Goal: Task Accomplishment & Management: Use online tool/utility

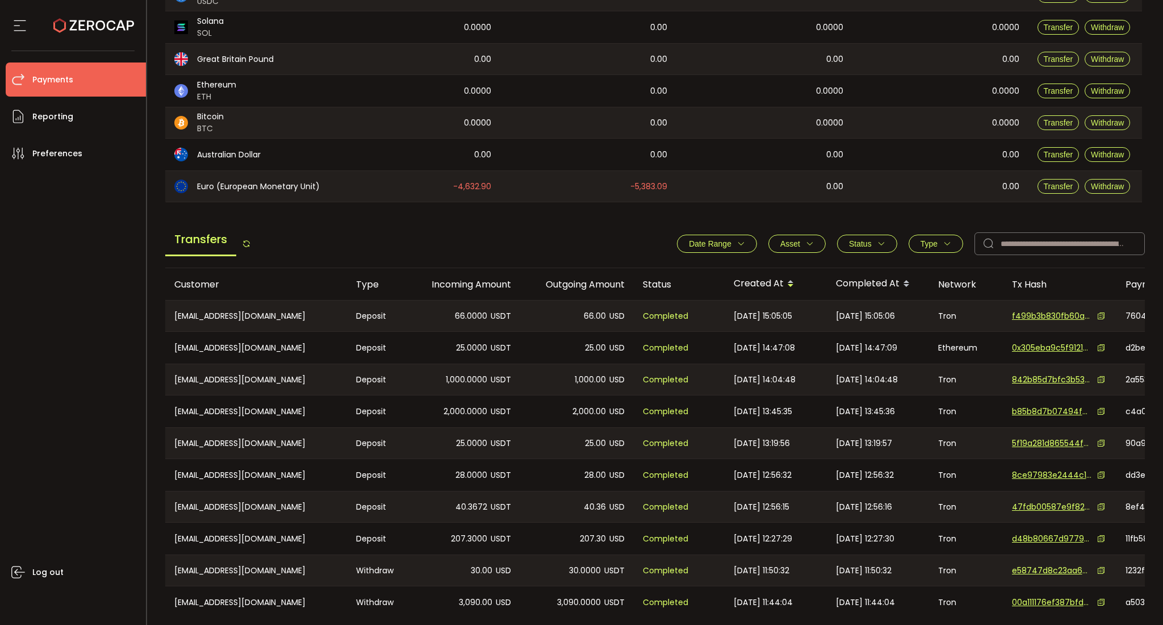
scroll to position [296, 0]
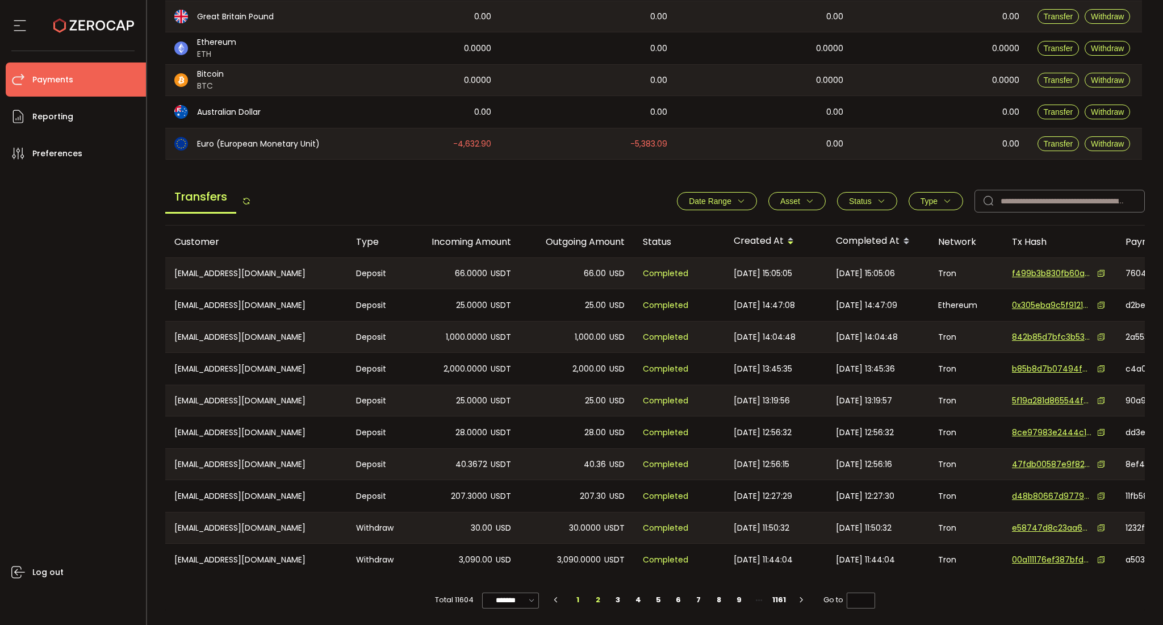
click at [591, 469] on li "2" at bounding box center [598, 600] width 20 height 16
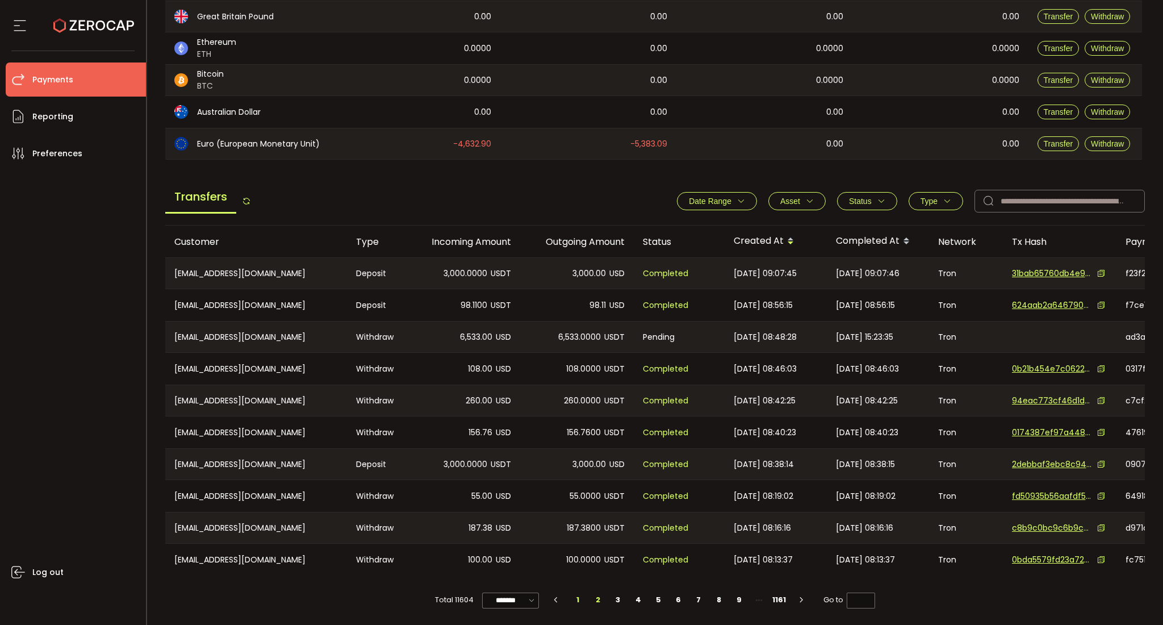
click at [577, 469] on li "1" at bounding box center [578, 600] width 20 height 16
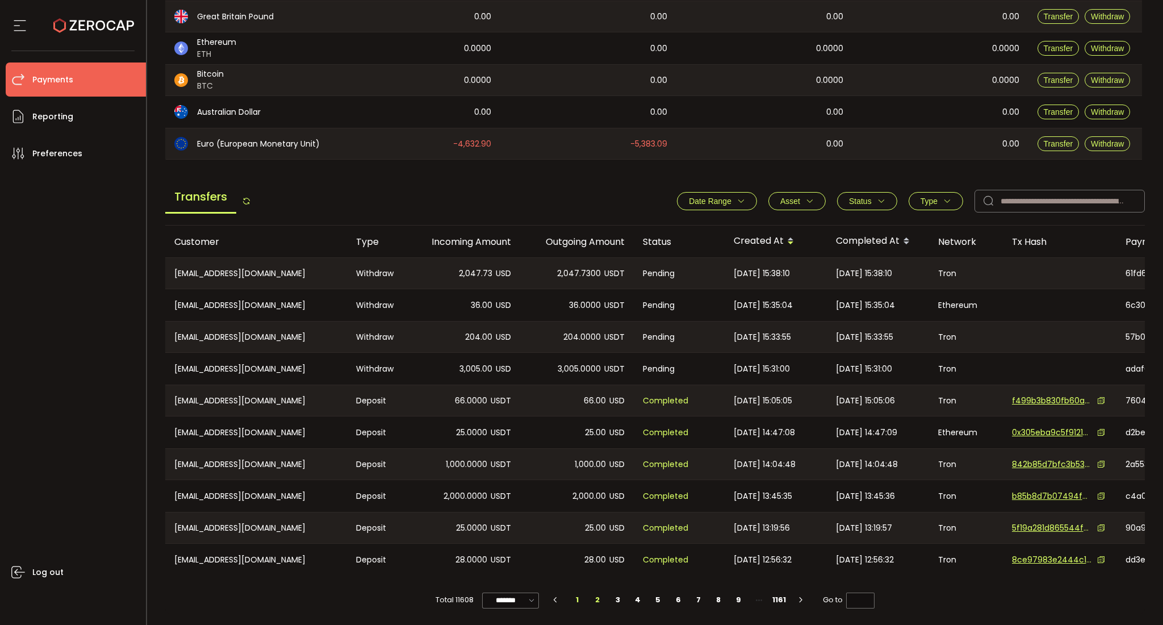
click at [599, 469] on li "2" at bounding box center [598, 600] width 20 height 16
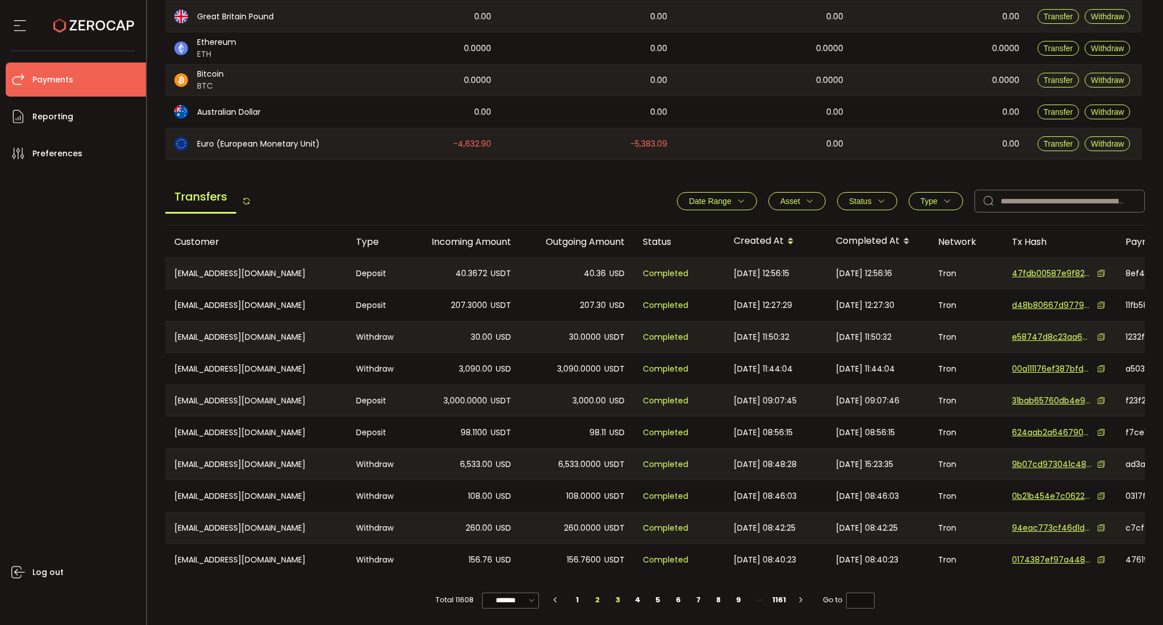
click at [620, 469] on li "3" at bounding box center [618, 600] width 20 height 16
click at [635, 469] on li "4" at bounding box center [638, 600] width 20 height 16
click at [872, 197] on span "Type" at bounding box center [929, 201] width 17 height 9
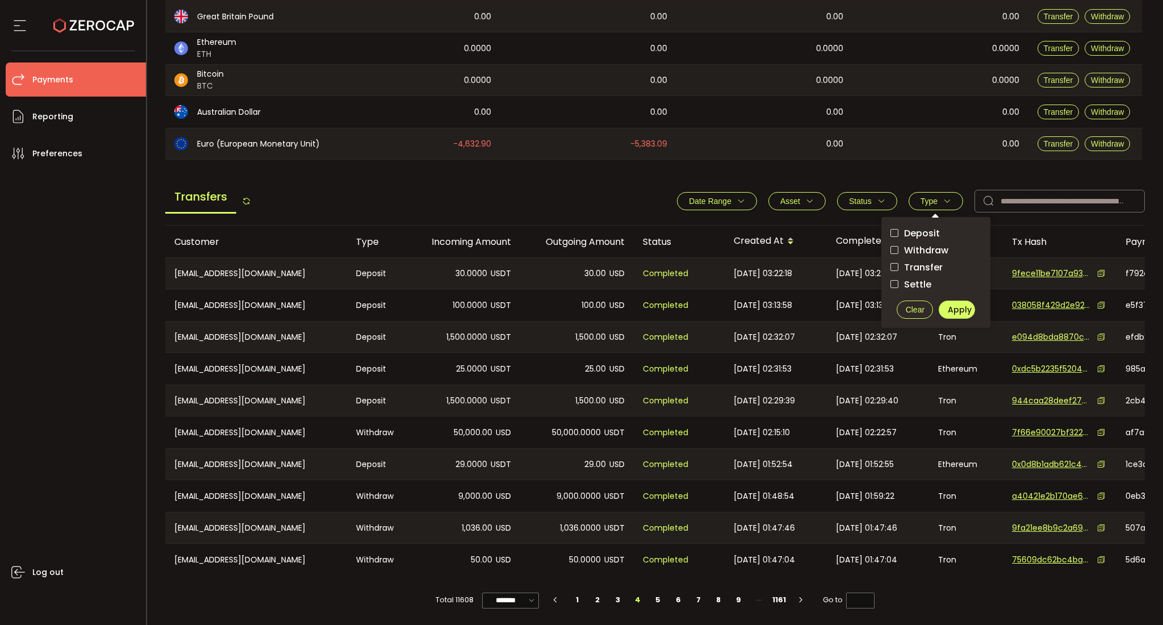
click at [872, 248] on span "Withdraw" at bounding box center [924, 250] width 50 height 11
click at [872, 305] on span "Apply" at bounding box center [960, 309] width 24 height 11
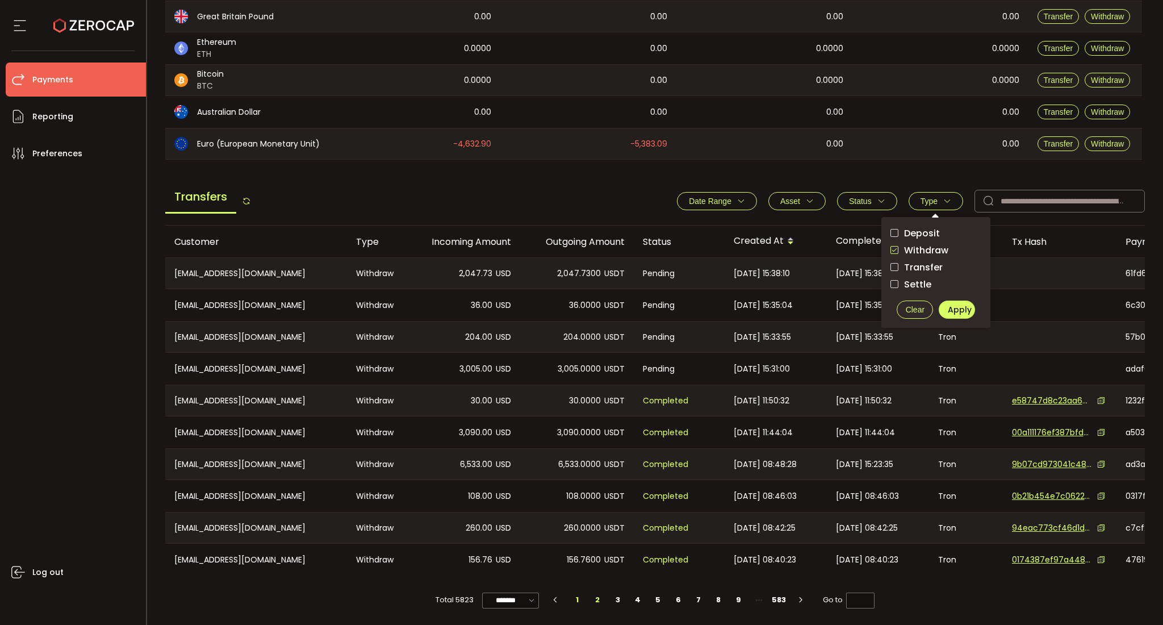
click at [595, 469] on li "2" at bounding box center [598, 600] width 20 height 16
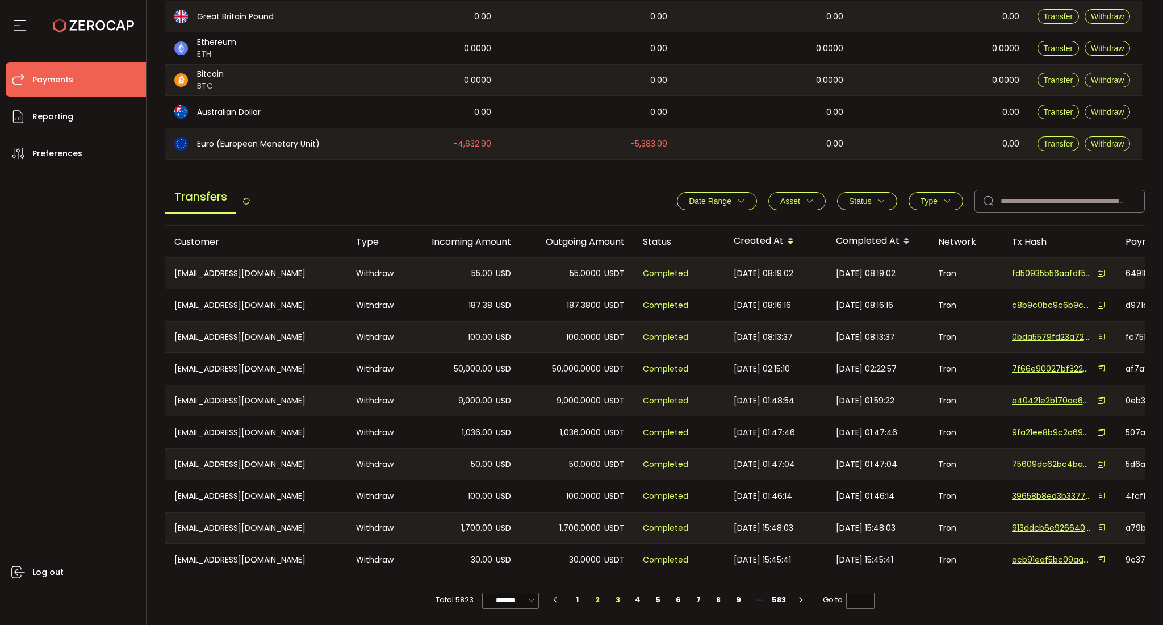
click at [616, 469] on li "3" at bounding box center [618, 600] width 20 height 16
click at [635, 469] on li "4" at bounding box center [638, 600] width 20 height 16
type input "*"
